Goal: Information Seeking & Learning: Learn about a topic

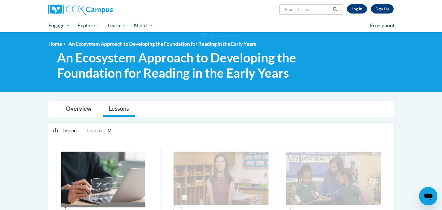
scroll to position [102, 0]
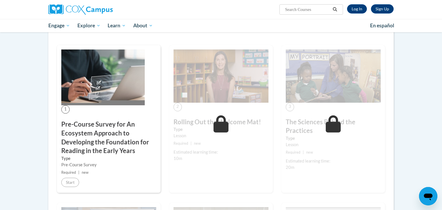
click at [86, 174] on small "Required | new" at bounding box center [108, 172] width 95 height 6
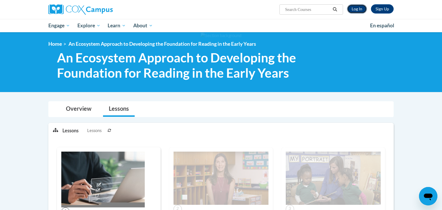
click at [353, 7] on link "Log In" at bounding box center [357, 8] width 20 height 9
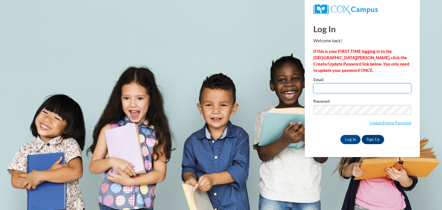
type input "mwittmer@monroevilleschools.org"
click at [340, 96] on div "Email mwittmer@monroevilleschools.org" at bounding box center [362, 88] width 98 height 20
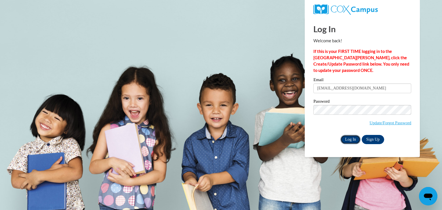
click at [350, 140] on input "Log In" at bounding box center [350, 139] width 20 height 9
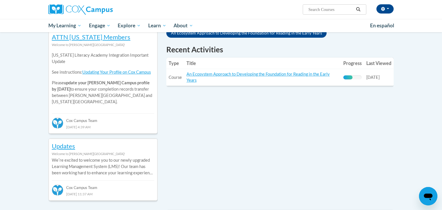
scroll to position [196, 0]
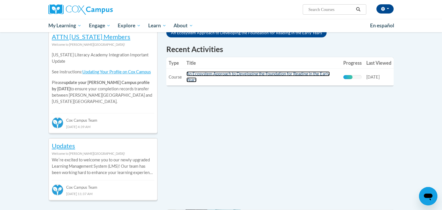
click at [277, 74] on link "An Ecosystem Approach to Developing the Foundation for Reading in the Early Yea…" at bounding box center [257, 76] width 143 height 11
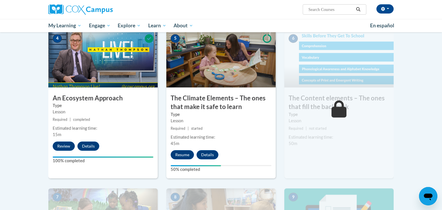
scroll to position [295, 0]
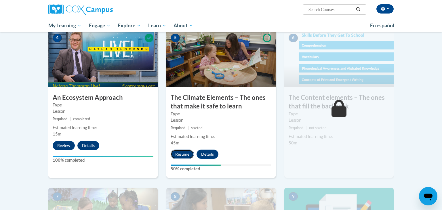
click at [184, 157] on button "Resume" at bounding box center [182, 154] width 23 height 9
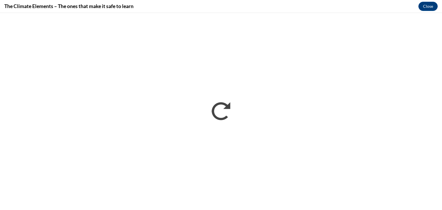
scroll to position [0, 0]
